Goal: Transaction & Acquisition: Purchase product/service

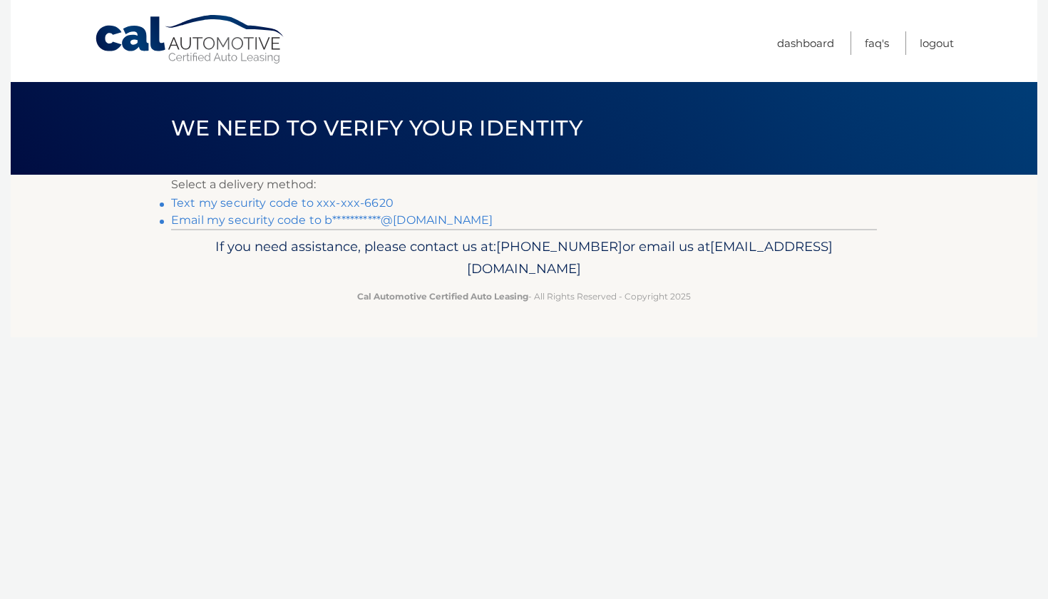
click at [382, 199] on link "Text my security code to xxx-xxx-6620" at bounding box center [282, 203] width 222 height 14
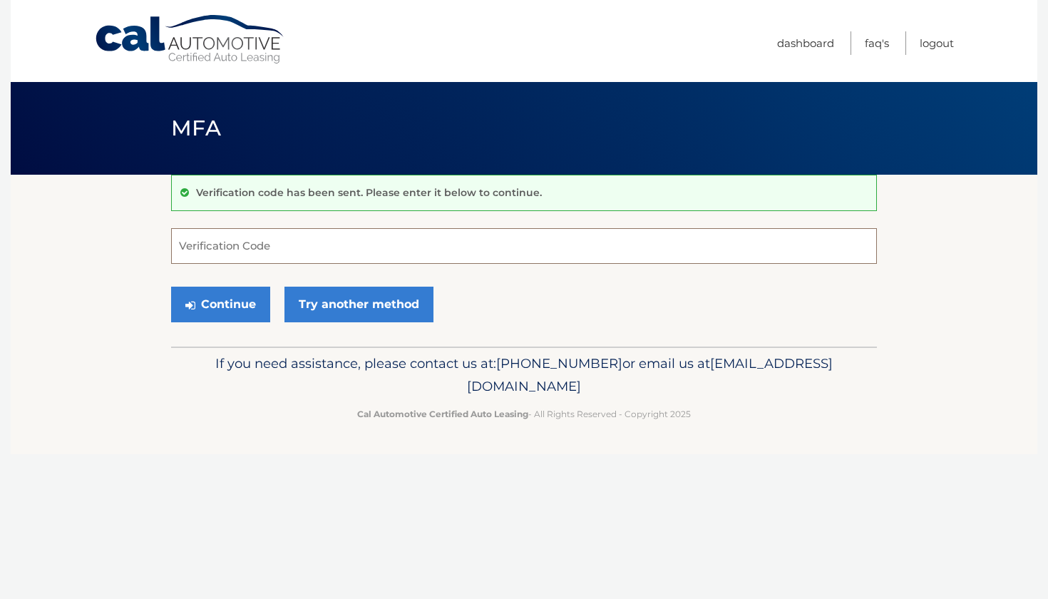
click at [397, 240] on input "Verification Code" at bounding box center [524, 246] width 706 height 36
type input "436527"
click at [227, 289] on button "Continue" at bounding box center [220, 305] width 99 height 36
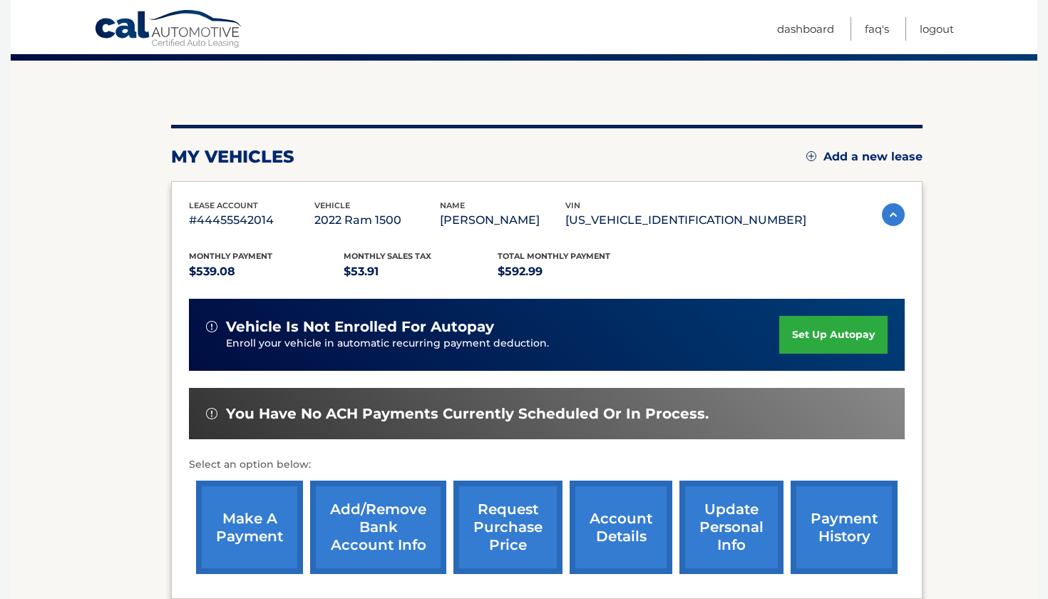
scroll to position [123, 0]
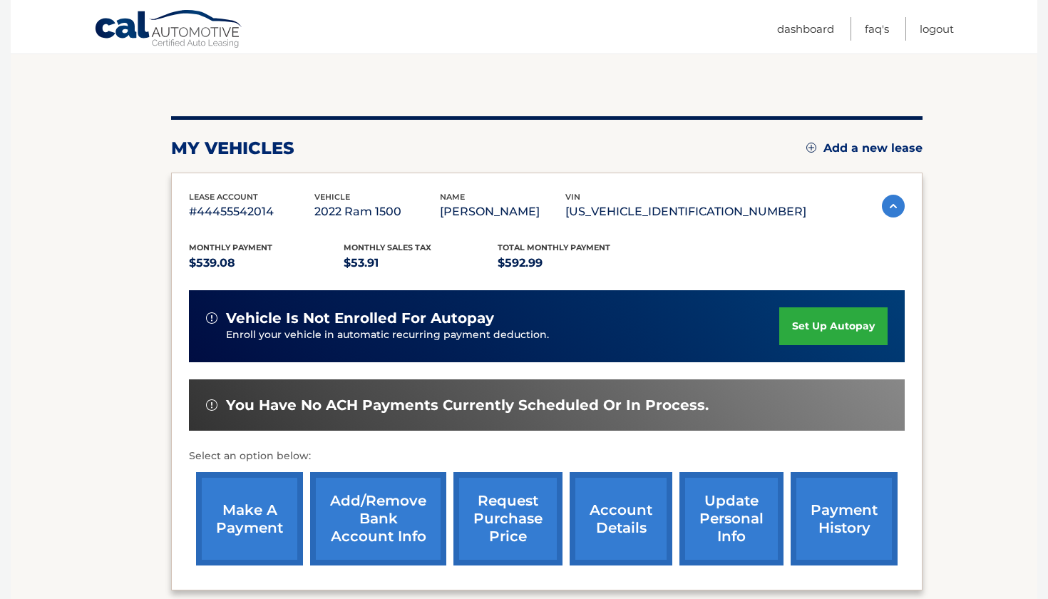
click at [252, 542] on link "make a payment" at bounding box center [249, 518] width 107 height 93
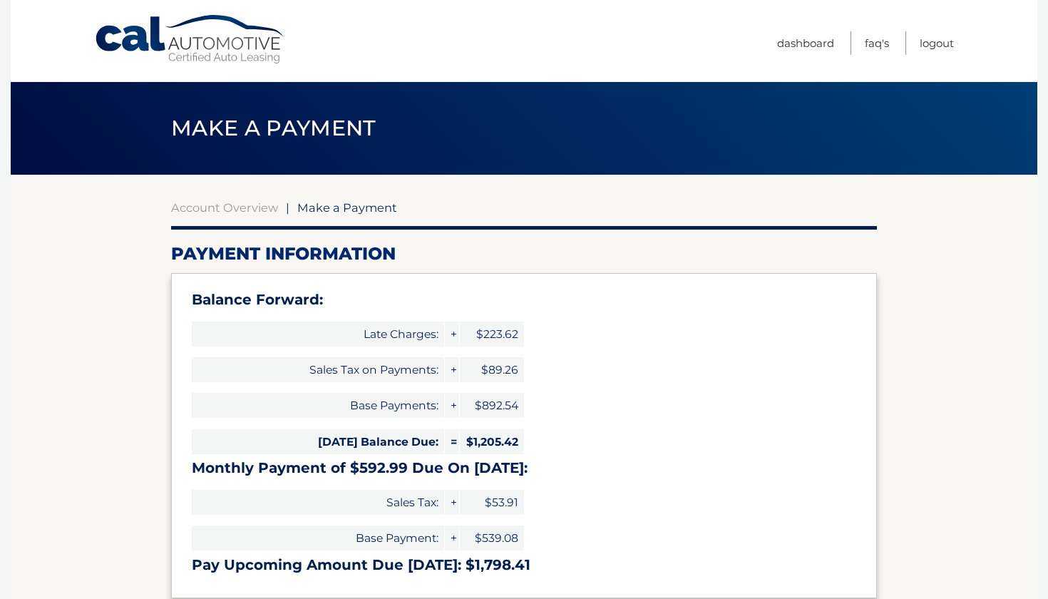
select select "MmI3ZGEwZTYtZTI5Zi00Y2YzLTkzYjEtMDYwZmRmODU1MjY4"
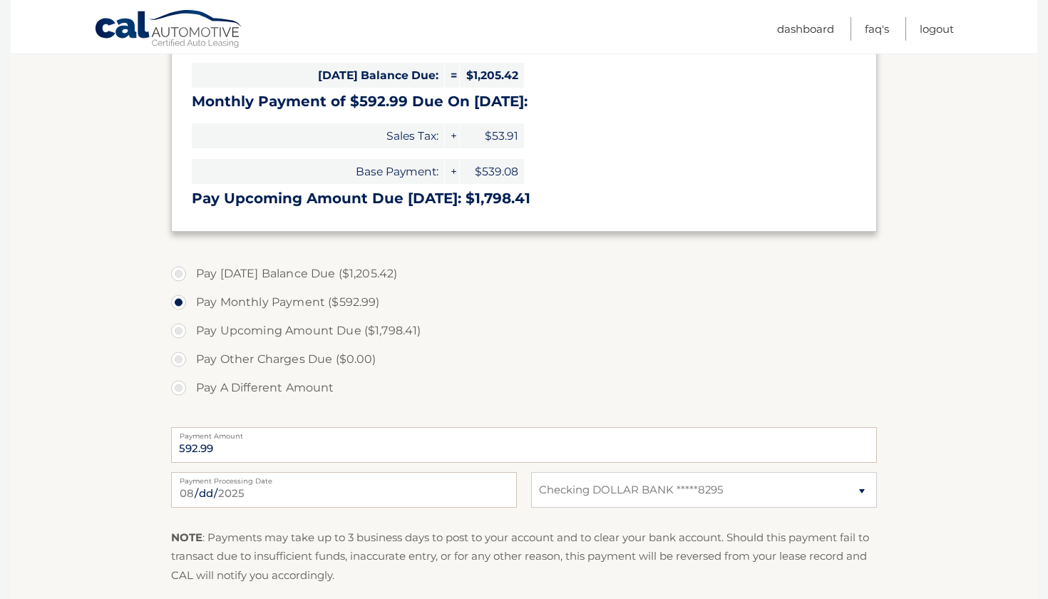
scroll to position [367, 0]
click at [183, 381] on label "Pay A Different Amount" at bounding box center [524, 387] width 706 height 29
click at [183, 381] on input "Pay A Different Amount" at bounding box center [184, 384] width 14 height 23
radio input "true"
type input "800"
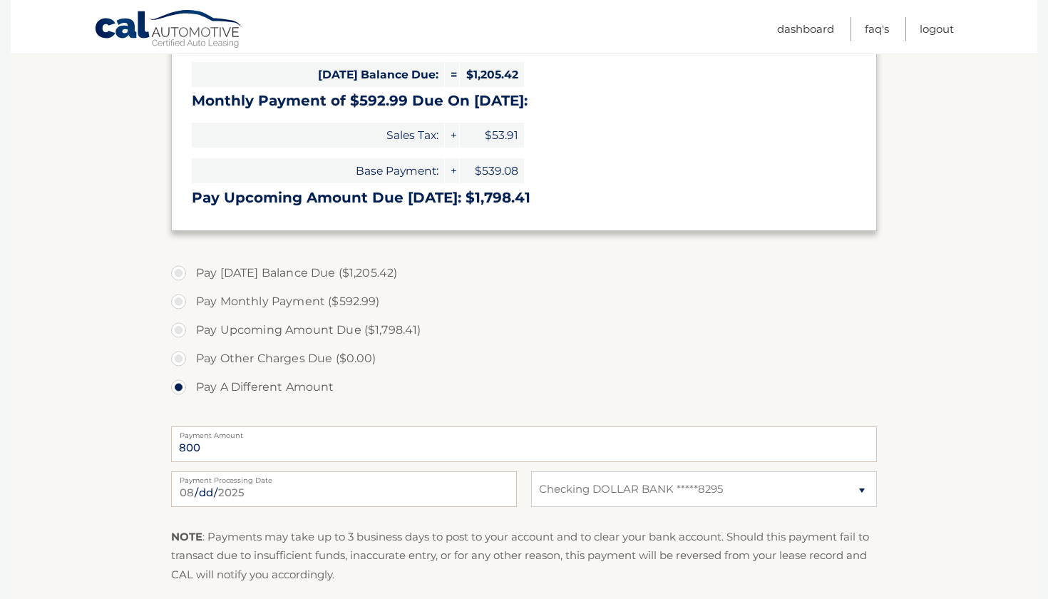
click at [678, 373] on label "Pay A Different Amount" at bounding box center [524, 387] width 706 height 29
click at [191, 373] on input "Pay A Different Amount" at bounding box center [184, 384] width 14 height 23
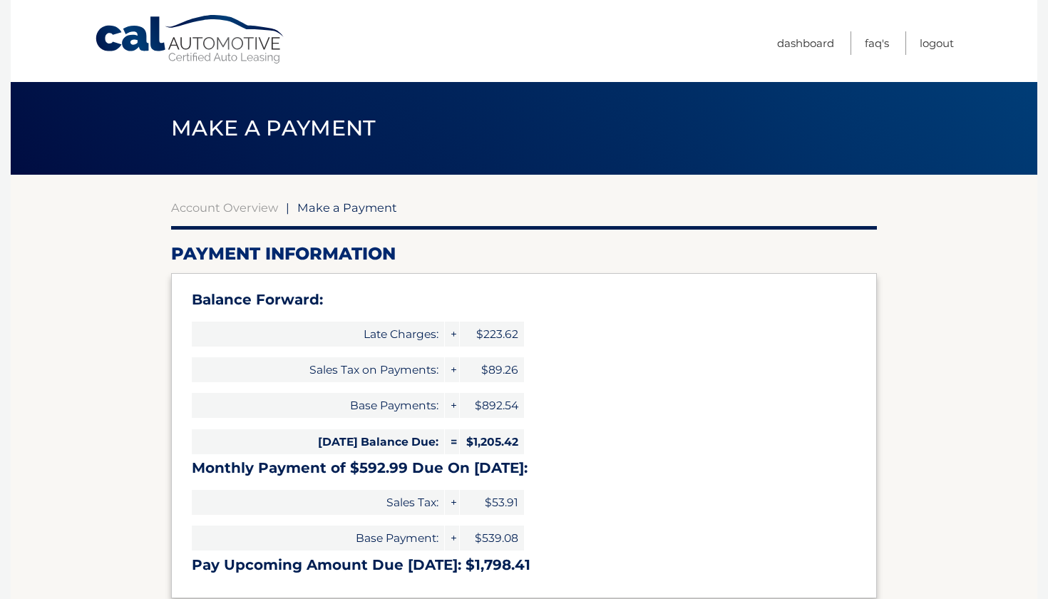
scroll to position [0, 0]
click at [210, 202] on link "Account Overview" at bounding box center [224, 207] width 107 height 14
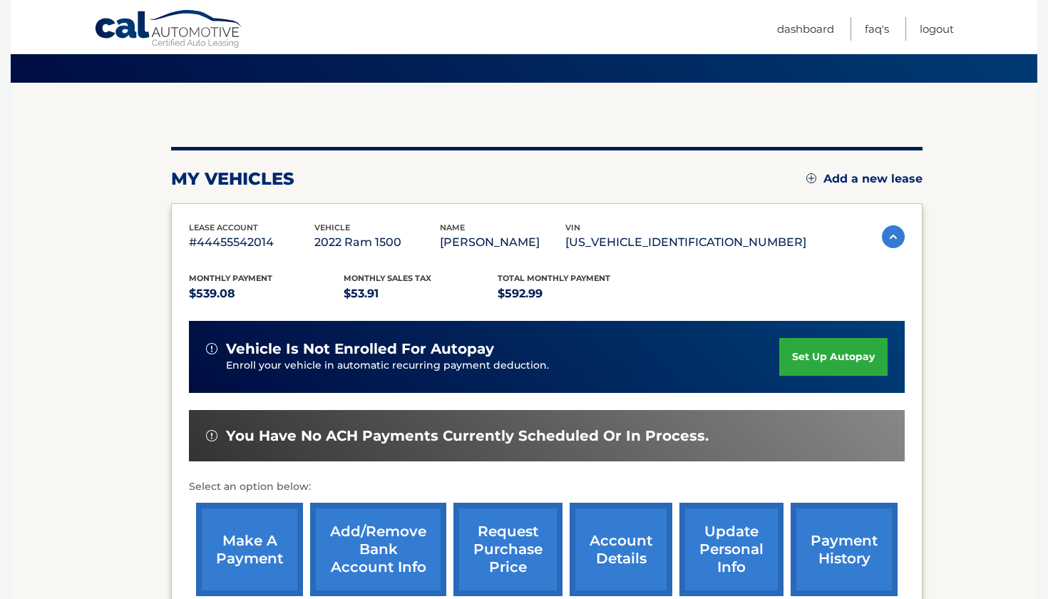
scroll to position [93, 0]
